Goal: Task Accomplishment & Management: Use online tool/utility

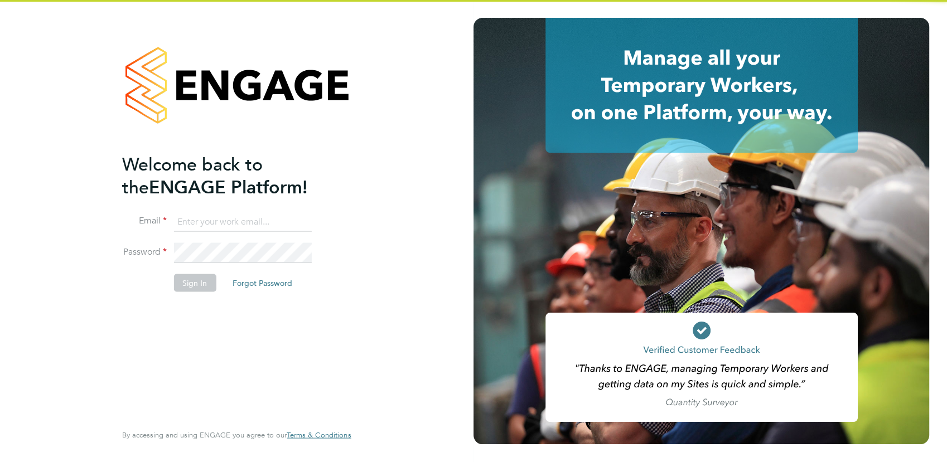
type input "michaelh@net-temps.co.uk"
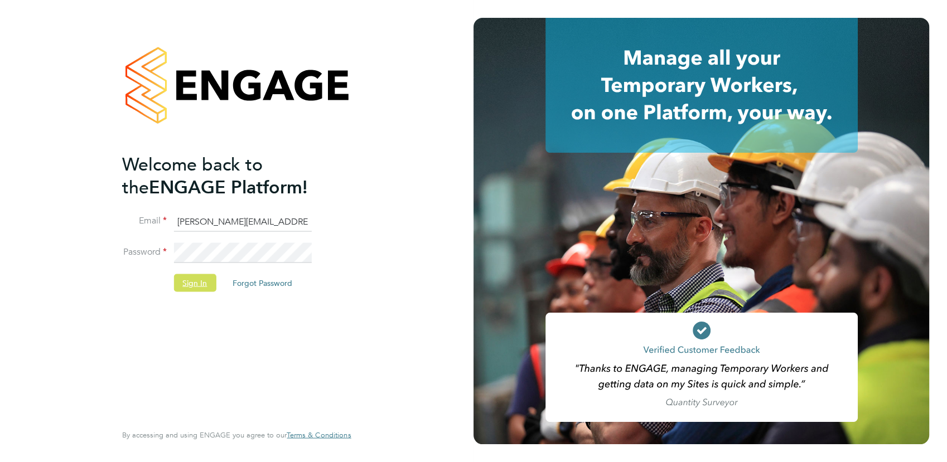
click at [198, 276] on button "Sign In" at bounding box center [194, 283] width 42 height 18
click at [198, 287] on div "Sorry, we are having problems connecting to our services." at bounding box center [236, 231] width 473 height 462
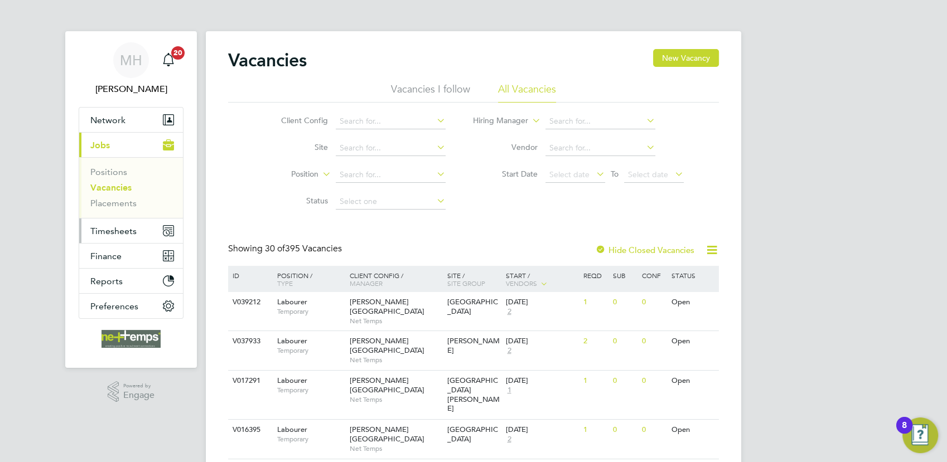
click at [119, 231] on span "Timesheets" at bounding box center [113, 231] width 46 height 11
click at [103, 230] on span "Timesheets" at bounding box center [113, 231] width 46 height 11
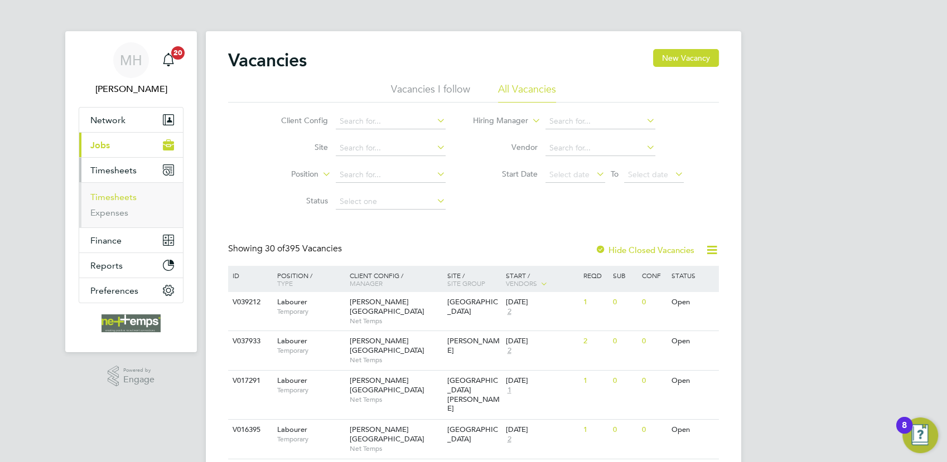
click at [116, 198] on link "Timesheets" at bounding box center [113, 197] width 46 height 11
